Goal: Check status

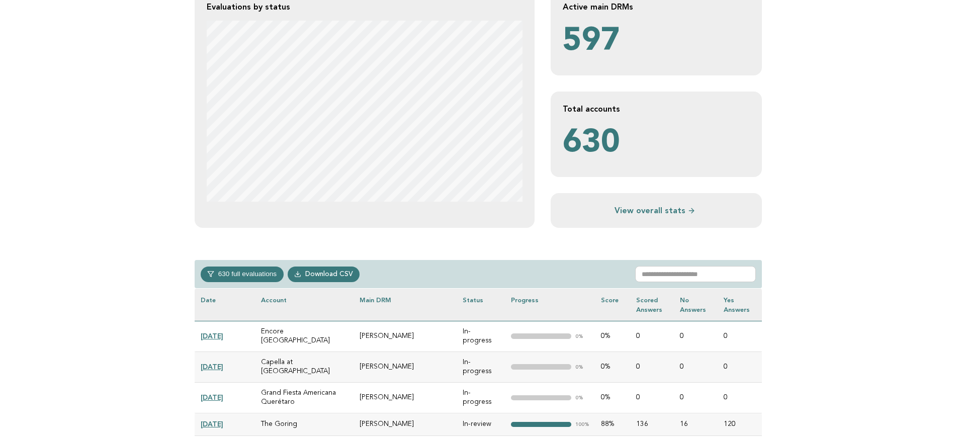
scroll to position [314, 0]
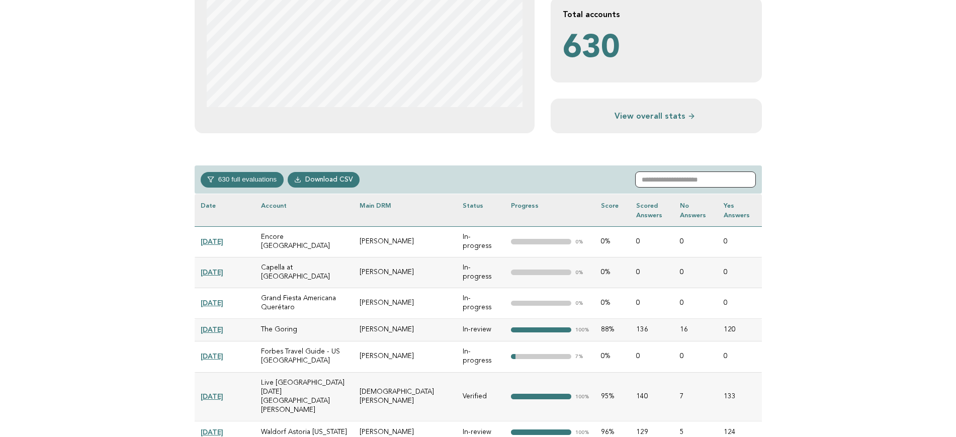
click at [680, 178] on input "text" at bounding box center [695, 180] width 121 height 16
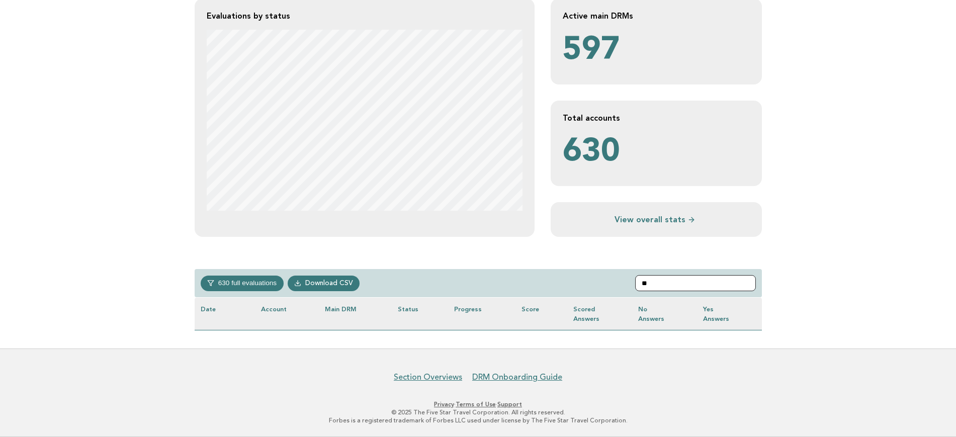
type input "*"
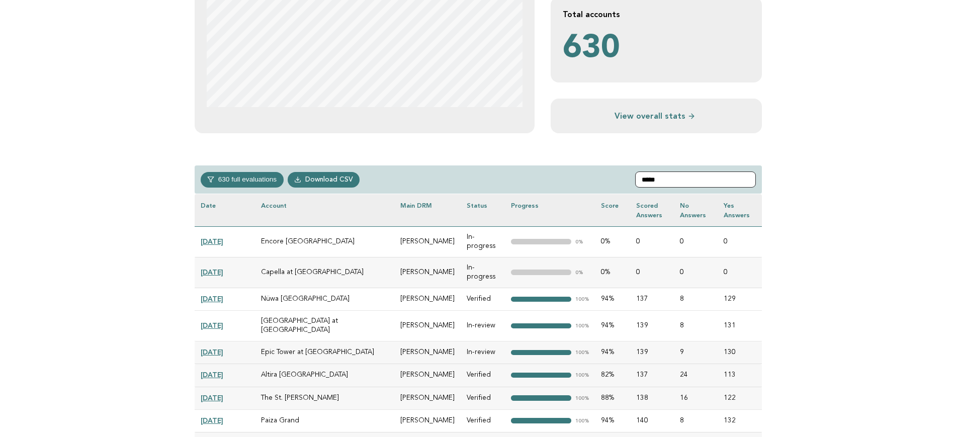
type input "*****"
click at [219, 269] on link "[DATE]" at bounding box center [212, 272] width 23 height 8
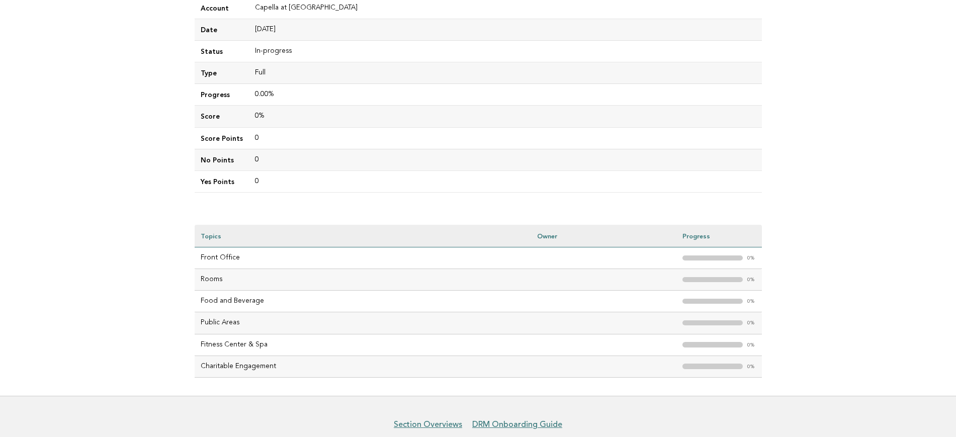
scroll to position [188, 0]
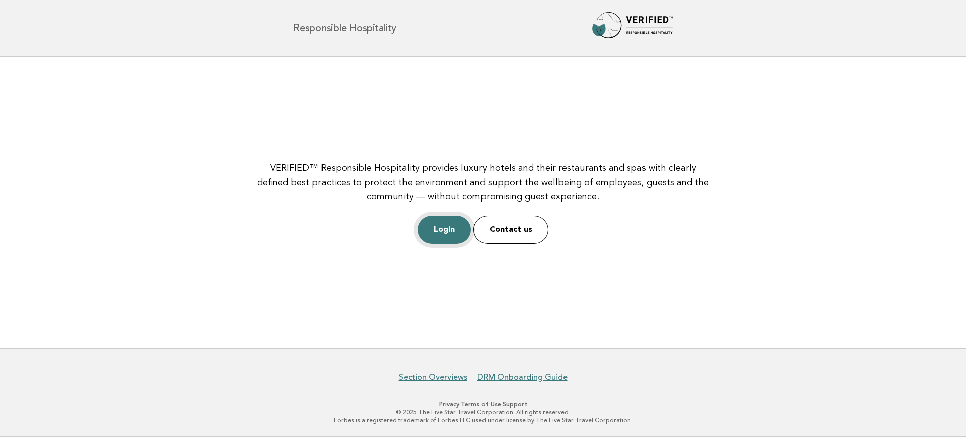
click at [458, 237] on link "Login" at bounding box center [444, 230] width 53 height 28
